Goal: Check status: Check status

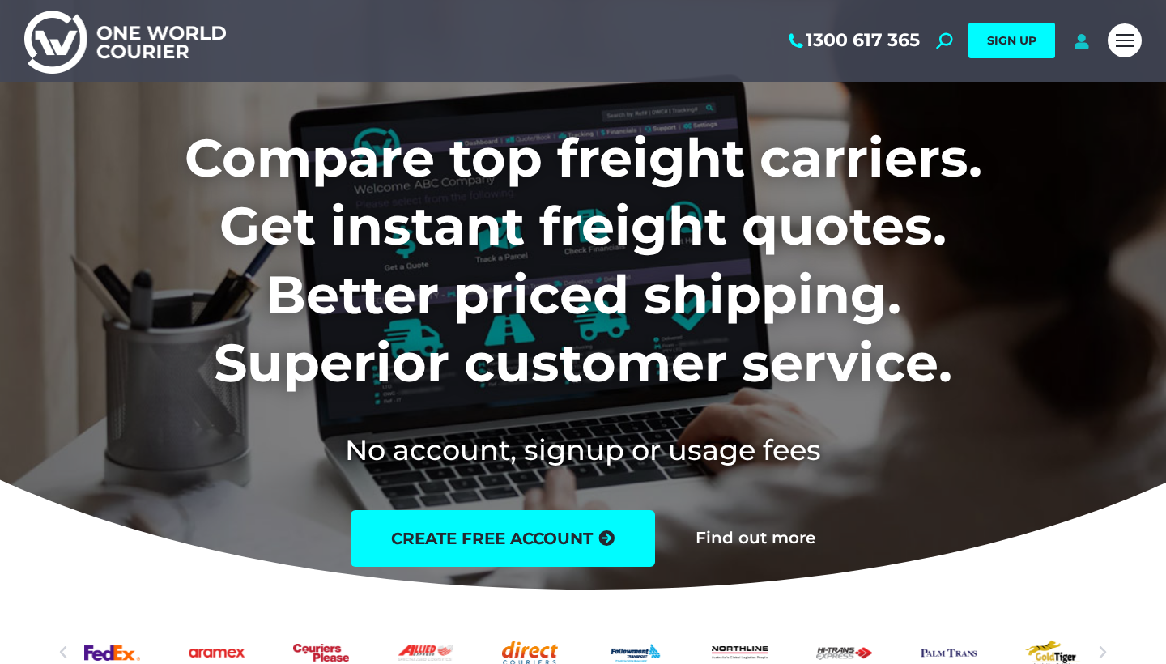
click at [1086, 40] on icon at bounding box center [1081, 40] width 20 height 16
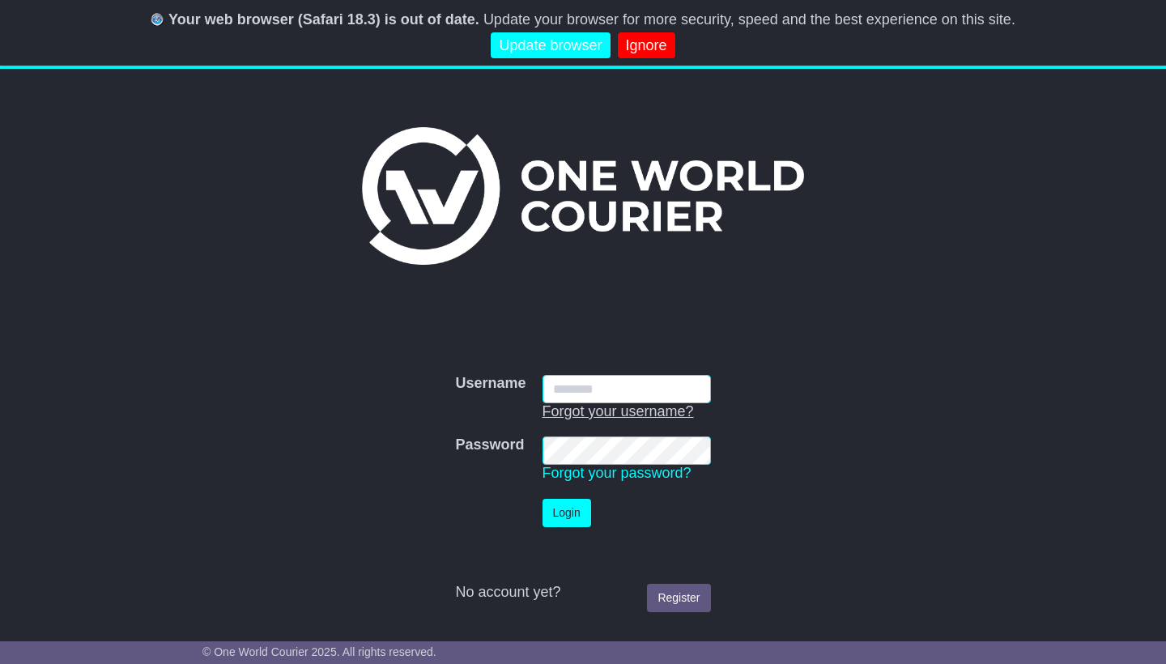
type input "**********"
click at [567, 512] on button "Login" at bounding box center [566, 513] width 49 height 28
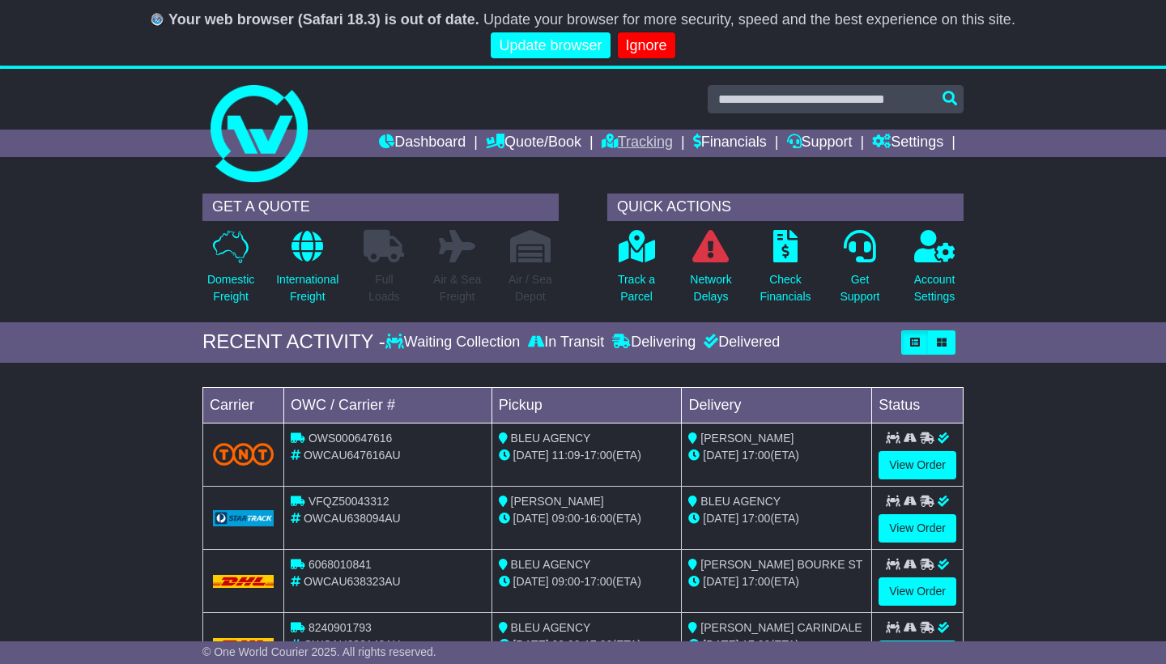
click at [631, 139] on link "Tracking" at bounding box center [636, 144] width 71 height 28
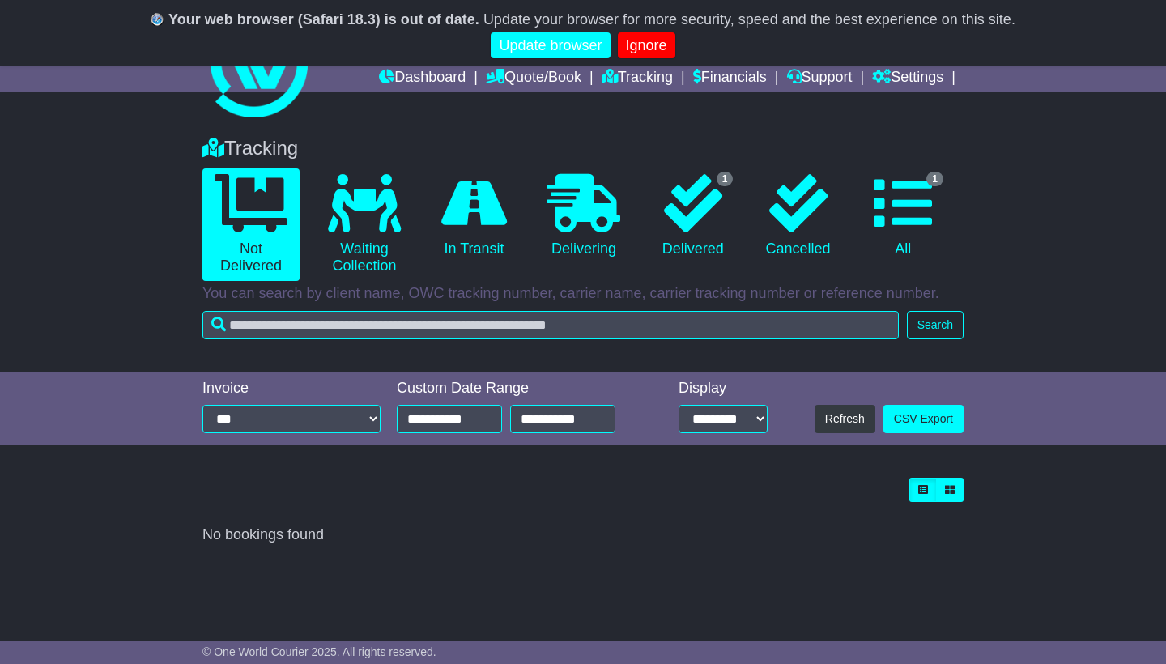
scroll to position [65, 0]
click at [699, 210] on icon at bounding box center [693, 203] width 58 height 58
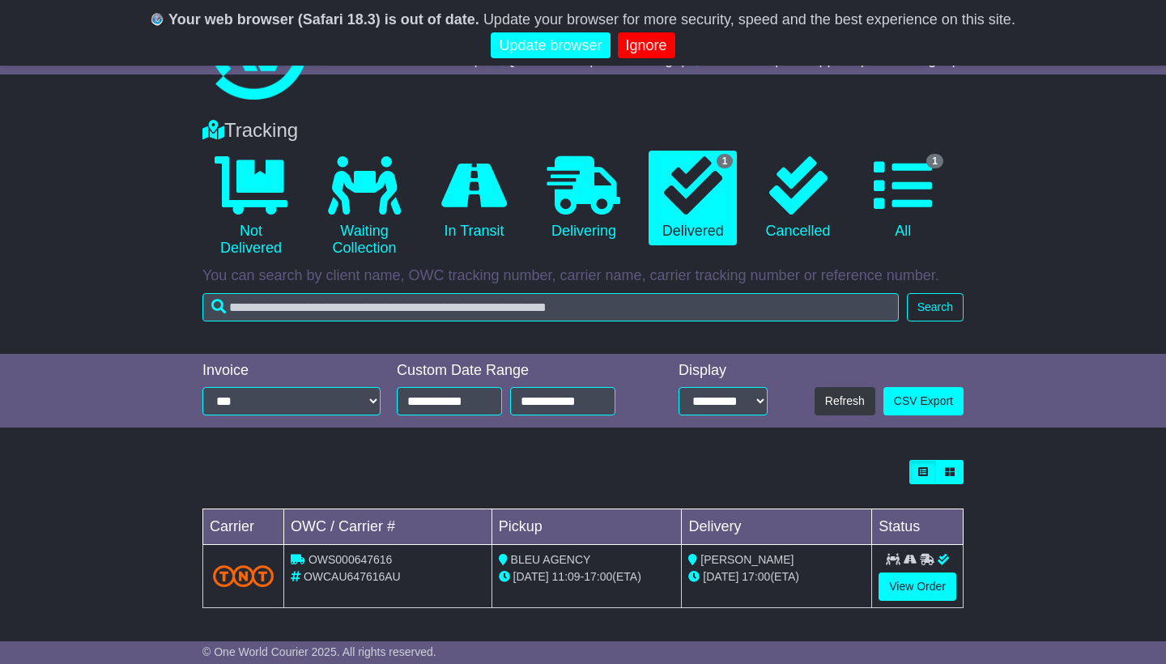
scroll to position [82, 0]
click at [911, 585] on link "View Order" at bounding box center [917, 587] width 78 height 28
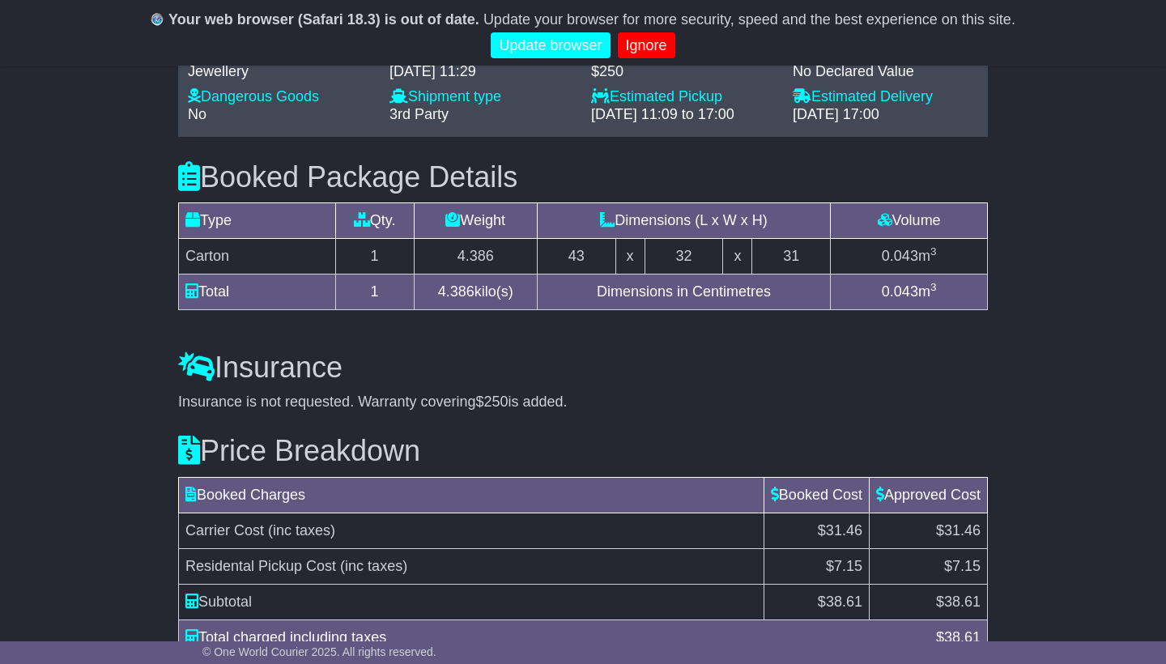
scroll to position [1298, 0]
